Goal: Task Accomplishment & Management: Use online tool/utility

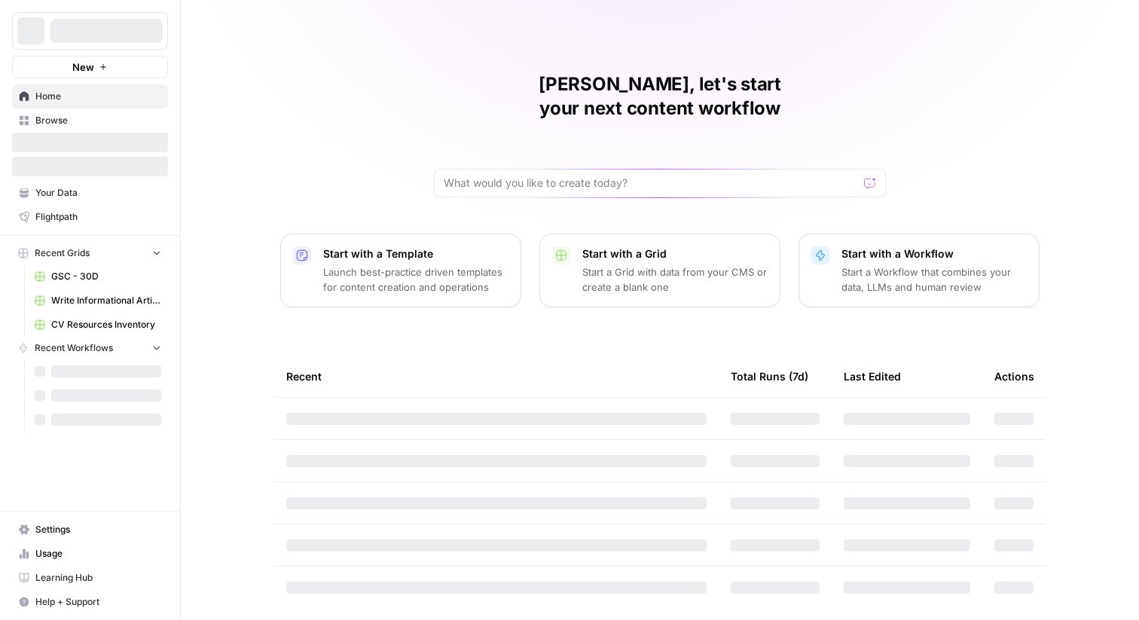
click at [108, 43] on div at bounding box center [90, 31] width 156 height 38
click at [108, 43] on button "Commvault" at bounding box center [90, 31] width 156 height 38
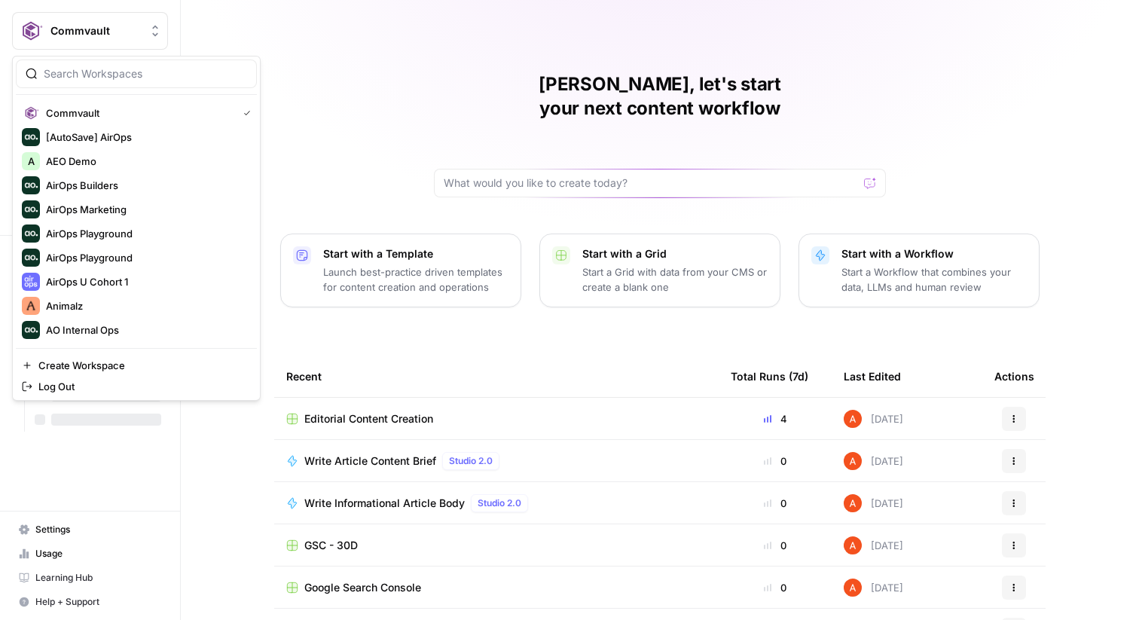
click at [358, 61] on div "[PERSON_NAME], let's start your next content workflow Start with a Template Lau…" at bounding box center [660, 358] width 958 height 717
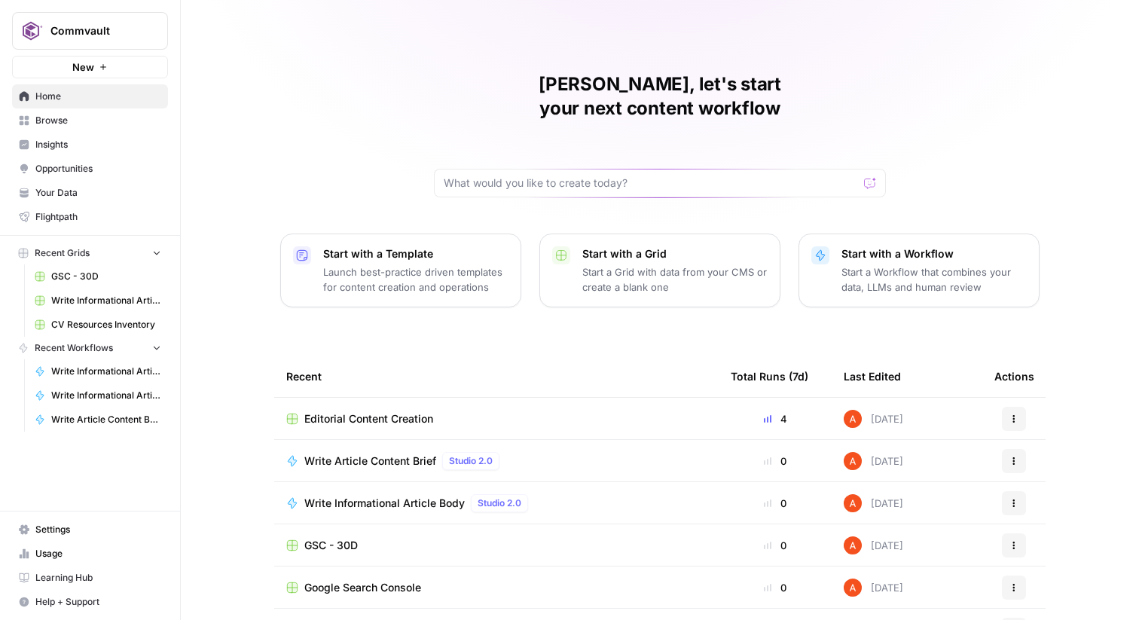
click at [353, 411] on span "Editorial Content Creation" at bounding box center [368, 418] width 129 height 15
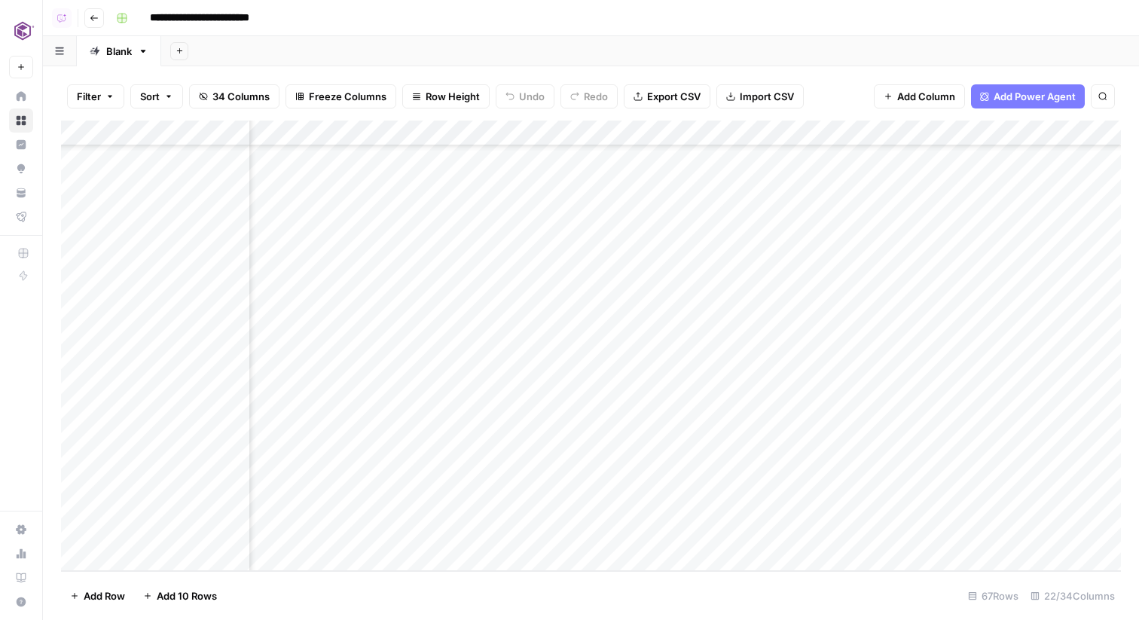
scroll to position [1315, 0]
